Goal: Check status: Check status

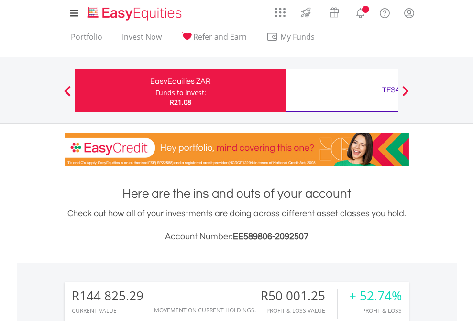
scroll to position [92, 150]
click at [156, 90] on div "Funds to invest:" at bounding box center [181, 93] width 51 height 10
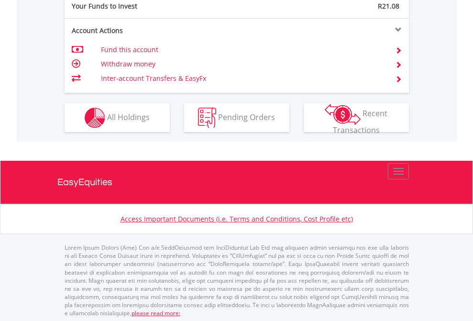
scroll to position [955, 0]
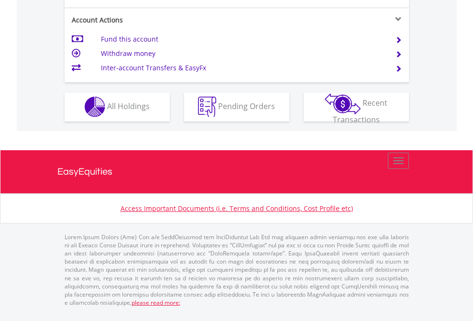
scroll to position [895, 0]
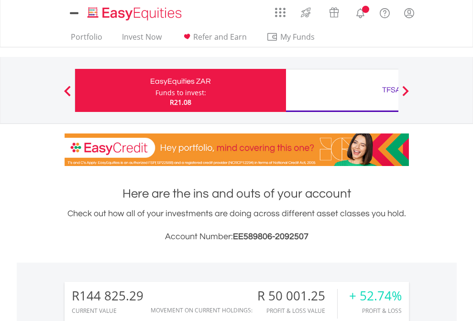
scroll to position [772, 0]
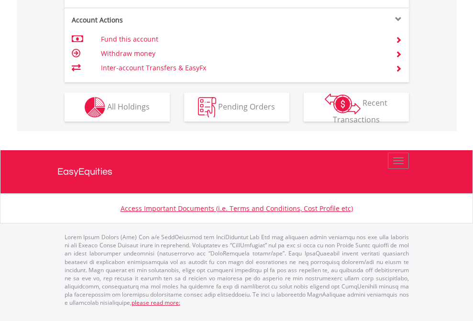
click at [107, 111] on span "All Holdings" at bounding box center [128, 106] width 43 height 11
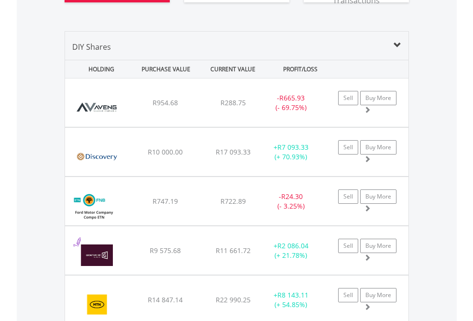
scroll to position [1122, 0]
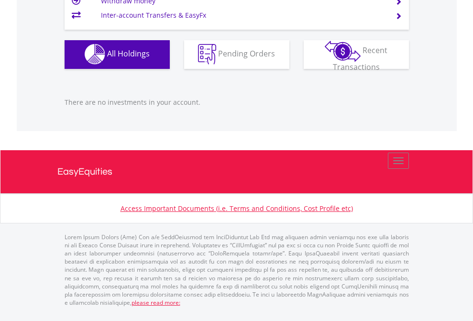
scroll to position [92, 150]
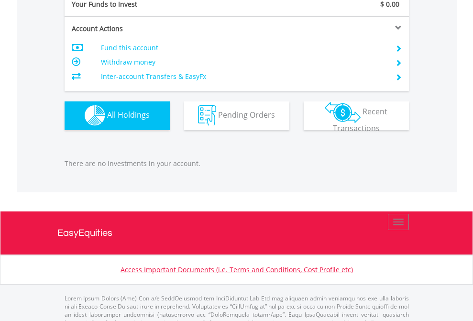
scroll to position [947, 0]
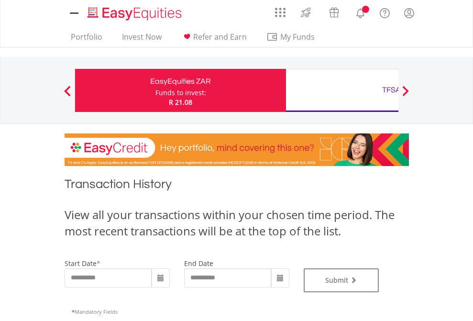
type input "**********"
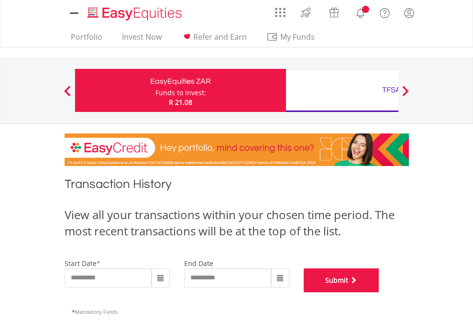
click at [379, 292] on button "Submit" at bounding box center [342, 280] width 76 height 24
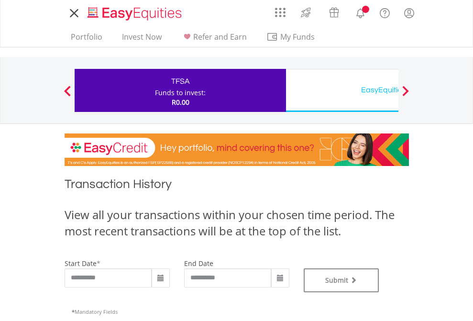
type input "**********"
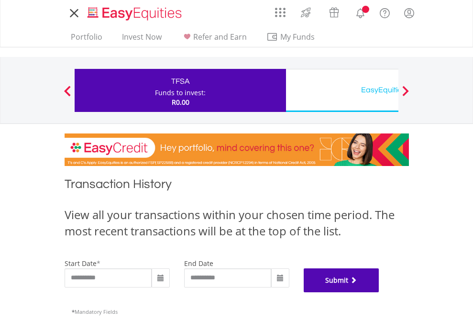
click at [379, 292] on button "Submit" at bounding box center [342, 280] width 76 height 24
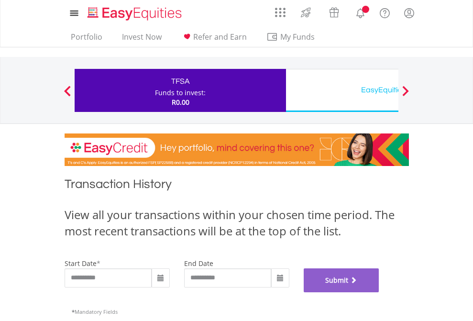
scroll to position [388, 0]
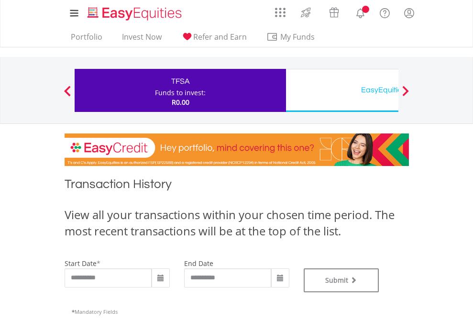
click at [342, 90] on div "EasyEquities USD" at bounding box center [392, 89] width 200 height 13
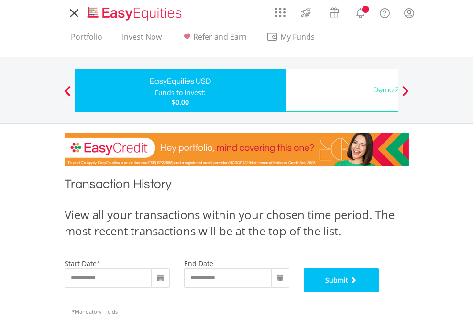
click at [379, 292] on button "Submit" at bounding box center [342, 280] width 76 height 24
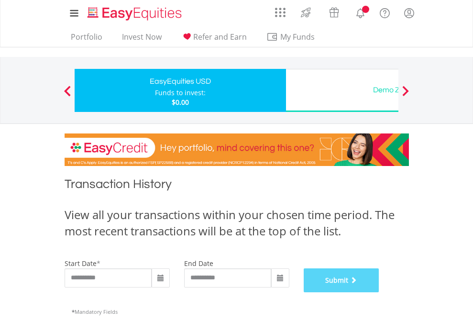
scroll to position [388, 0]
